Goal: Information Seeking & Learning: Learn about a topic

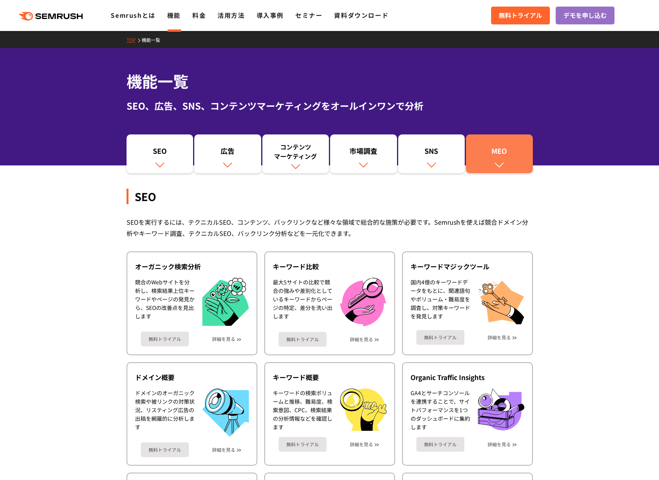
click at [495, 149] on div "MEO" at bounding box center [499, 152] width 59 height 13
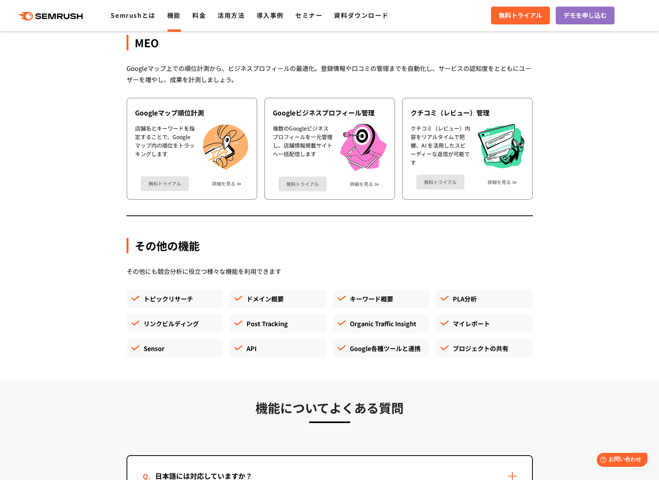
click at [384, 77] on div "Googleマップ上での順位計測から、ビジネスプロフィールの最適化。登録情報や口コミの管理までを自動化し、サービスの認知度をとともにユーザーを増やし、成果を計…" at bounding box center [330, 74] width 406 height 22
click at [447, 79] on div "Googleマップ上での順位計測から、ビジネスプロフィールの最適化。登録情報や口コミの管理までを自動化し、サービスの認知度をとともにユーザーを増やし、成果を計…" at bounding box center [330, 74] width 406 height 22
click at [392, 73] on div "Googleマップ上での順位計測から、ビジネスプロフィールの最適化。登録情報や口コミの管理までを自動化し、サービスの認知度をとともにユーザーを増やし、成果を計…" at bounding box center [330, 74] width 406 height 22
drag, startPoint x: 451, startPoint y: 74, endPoint x: 432, endPoint y: 72, distance: 19.1
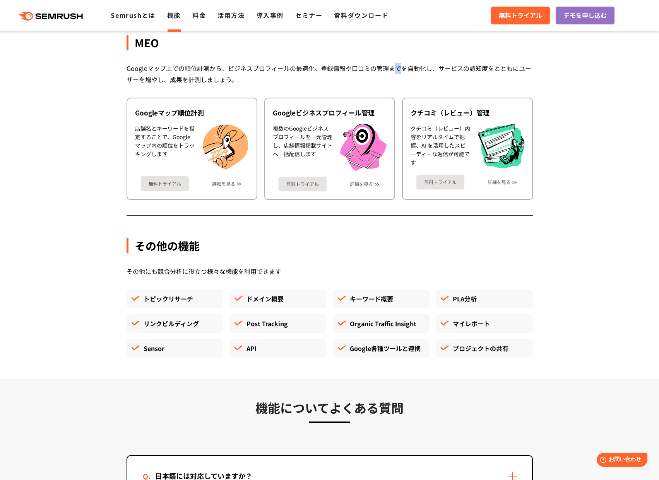
click at [368, 70] on div "Googleマップ上での順位計測から、ビジネスプロフィールの最適化。登録情報や口コミの管理までを自動化し、サービスの認知度をとともにユーザーを増やし、成果を計…" at bounding box center [330, 74] width 406 height 22
drag, startPoint x: 369, startPoint y: 70, endPoint x: 389, endPoint y: 72, distance: 19.4
click at [388, 72] on div "Googleマップ上での順位計測から、ビジネスプロフィールの最適化。登録情報や口コミの管理までを自動化し、サービスの認知度をとともにユーザーを増やし、成果を計…" at bounding box center [330, 74] width 406 height 22
click at [327, 67] on div "Googleマップ上での順位計測から、ビジネスプロフィールの最適化。登録情報や口コミの管理までを自動化し、サービスの認知度をとともにユーザーを増やし、成果を計…" at bounding box center [330, 74] width 406 height 22
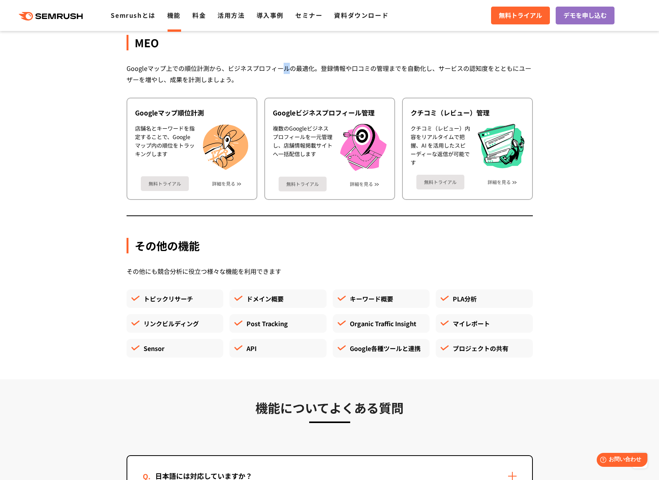
drag, startPoint x: 285, startPoint y: 69, endPoint x: 312, endPoint y: 69, distance: 26.7
click at [305, 69] on div "Googleマップ上での順位計測から、ビジネスプロフィールの最適化。登録情報や口コミの管理までを自動化し、サービスの認知度をとともにユーザーを増やし、成果を計…" at bounding box center [330, 74] width 406 height 22
click at [478, 79] on div "Googleマップ上での順位計測から、ビジネスプロフィールの最適化。登録情報や口コミの管理までを自動化し、サービスの認知度をとともにユーザーを増やし、成果を計…" at bounding box center [330, 74] width 406 height 22
drag, startPoint x: 456, startPoint y: 75, endPoint x: 428, endPoint y: 66, distance: 29.0
click at [445, 73] on div "Googleマップ上での順位計測から、ビジネスプロフィールの最適化。登録情報や口コミの管理までを自動化し、サービスの認知度をとともにユーザーを増やし、成果を計…" at bounding box center [330, 74] width 406 height 22
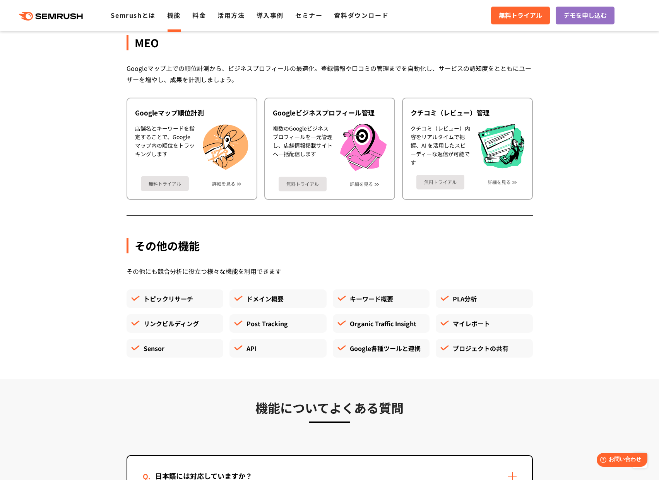
drag, startPoint x: 427, startPoint y: 66, endPoint x: 455, endPoint y: 69, distance: 28.4
click at [432, 67] on div "Googleマップ上での順位計測から、ビジネスプロフィールの最適化。登録情報や口コミの管理までを自動化し、サービスの認知度をとともにユーザーを増やし、成果を計…" at bounding box center [330, 74] width 406 height 22
click at [407, 65] on div "Googleマップ上での順位計測から、ビジネスプロフィールの最適化。登録情報や口コミの管理までを自動化し、サービスの認知度をとともにユーザーを増やし、成果を計…" at bounding box center [330, 74] width 406 height 22
click at [495, 70] on div "Googleマップ上での順位計測から、ビジネスプロフィールの最適化。登録情報や口コミの管理までを自動化し、サービスの認知度をとともにユーザーを増やし、成果を計…" at bounding box center [330, 74] width 406 height 22
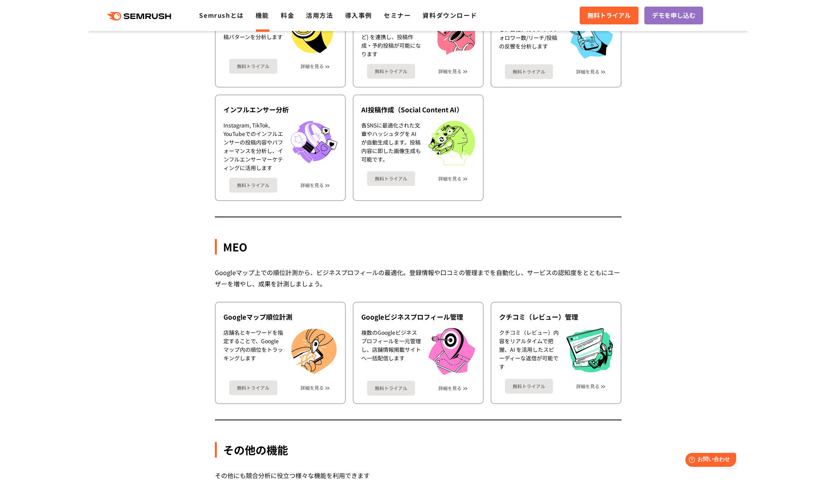
scroll to position [1941, 0]
